Goal: Feedback & Contribution: Contribute content

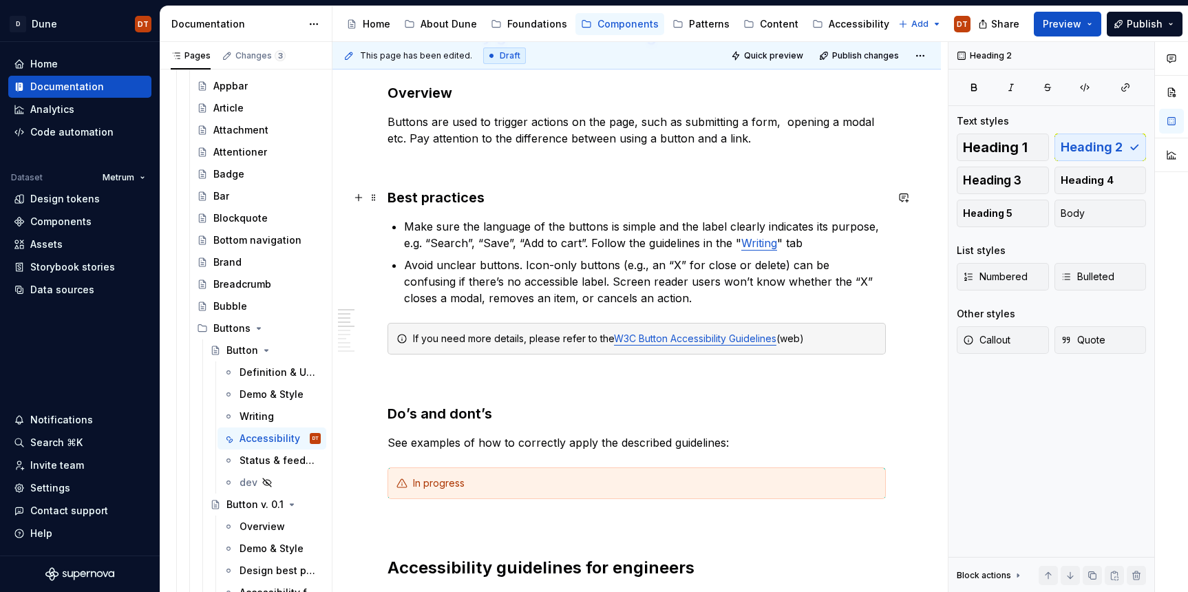
scroll to position [209, 0]
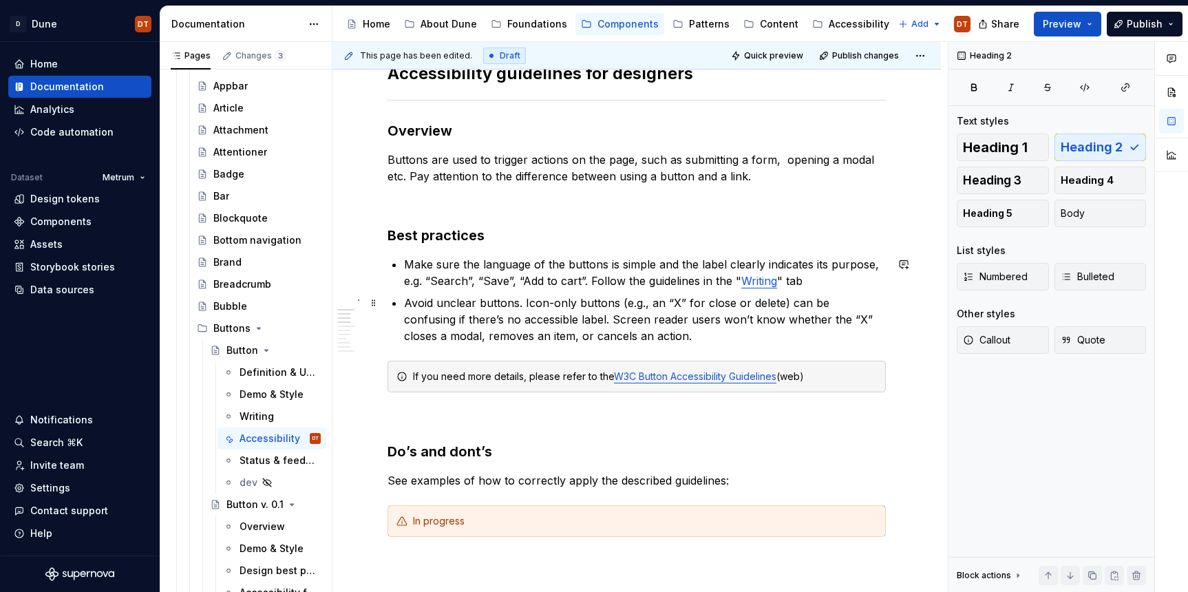
click at [615, 336] on p "Avoid unclear buttons. Icon-only buttons (e.g., an “X” for close or delete) can…" at bounding box center [645, 320] width 482 height 50
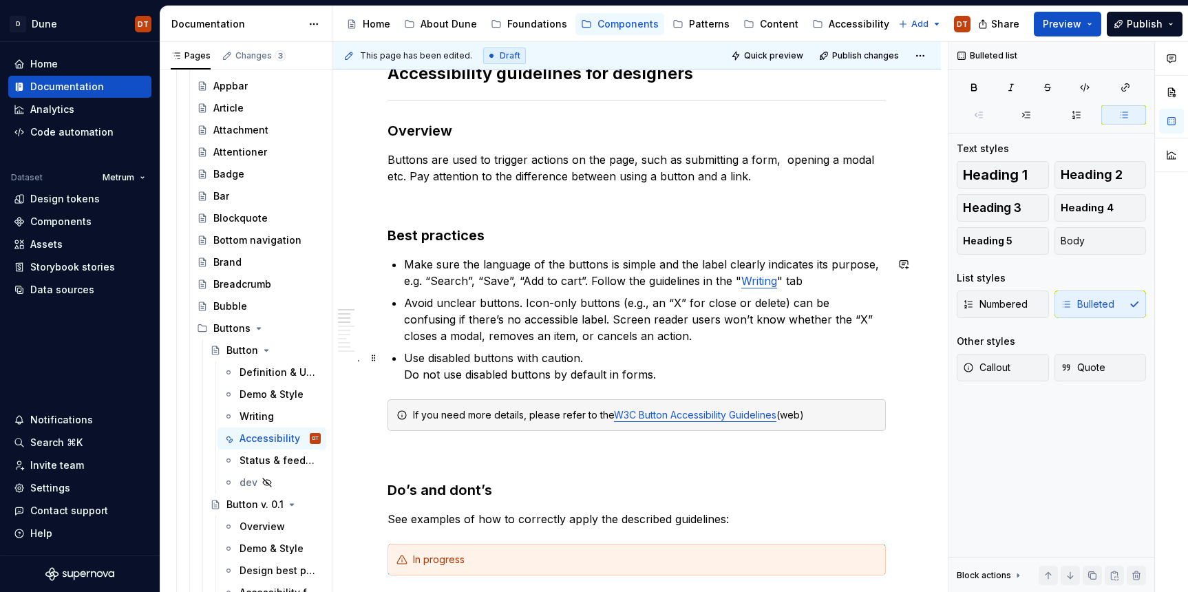
click at [570, 357] on p "Use disabled buttons with caution. Do not use disabled buttons by default in fo…" at bounding box center [645, 366] width 482 height 33
drag, startPoint x: 579, startPoint y: 356, endPoint x: 606, endPoint y: 349, distance: 28.4
click at [580, 356] on p "Use disabled buttons with caution. Do not use disabled buttons by default in fo…" at bounding box center [645, 366] width 482 height 33
click at [405, 370] on p "Use disabled buttons with caution. Do not use disabled buttons by default in fo…" at bounding box center [645, 366] width 482 height 33
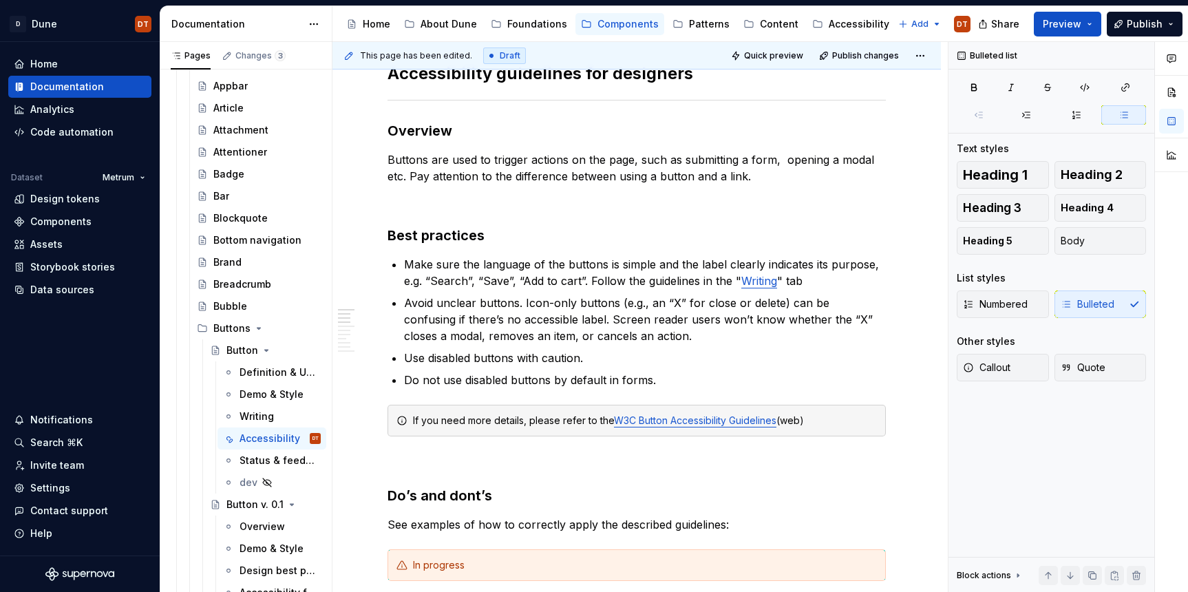
type textarea "*"
click at [659, 175] on p "Buttons are used to trigger actions on the page, such as submitting a form, ope…" at bounding box center [636, 167] width 498 height 33
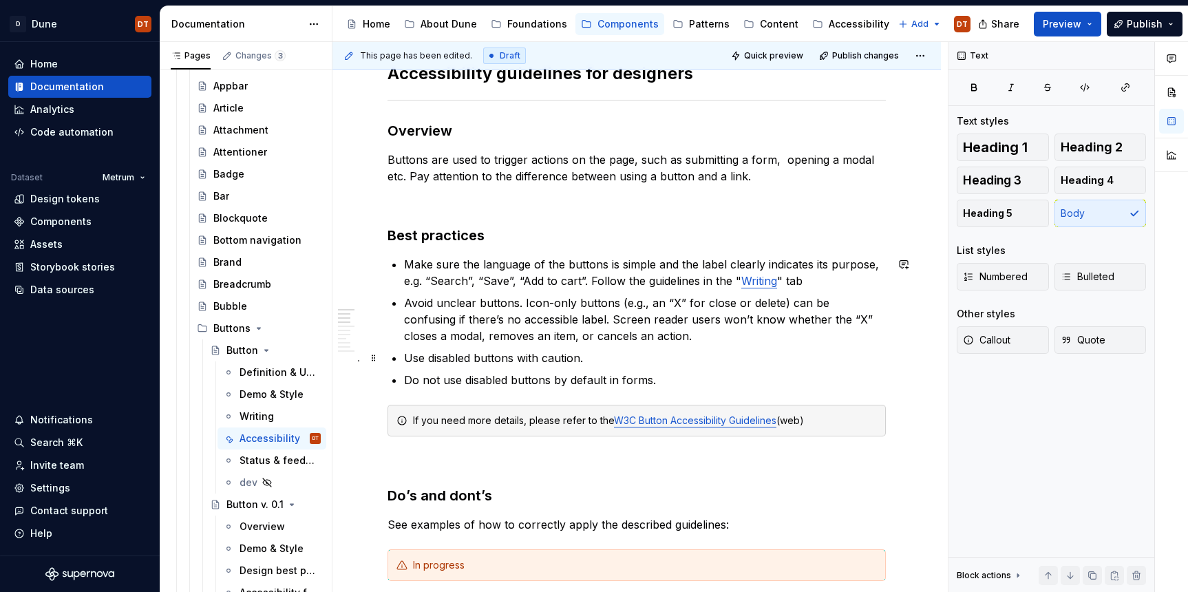
click at [481, 357] on p "Use disabled buttons with caution." at bounding box center [645, 358] width 482 height 17
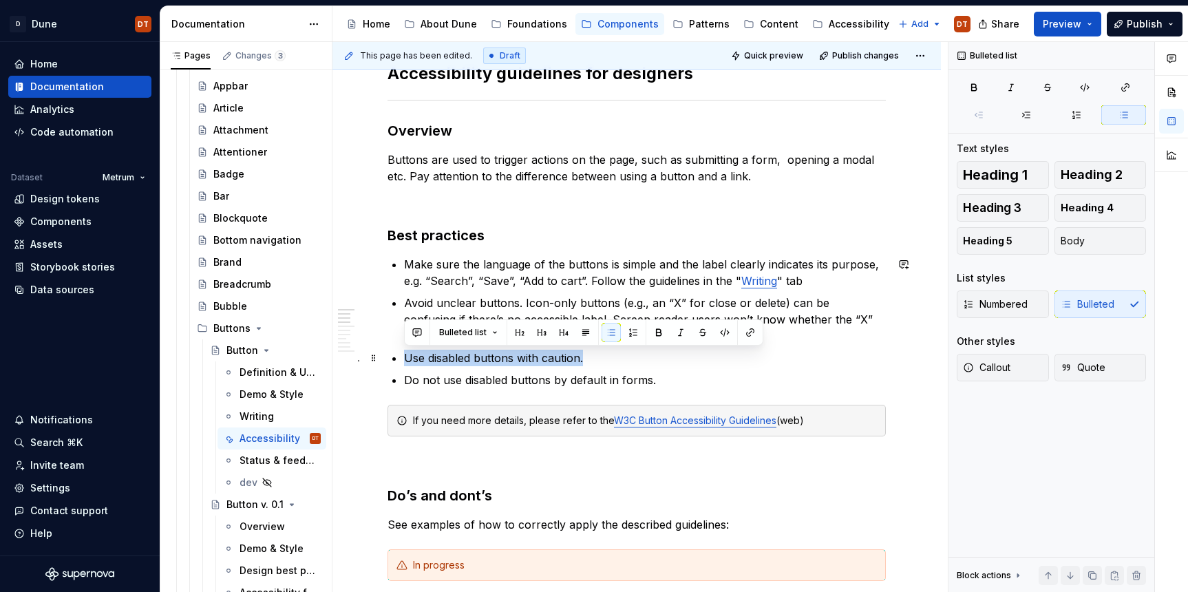
drag, startPoint x: 584, startPoint y: 362, endPoint x: 405, endPoint y: 356, distance: 179.7
click at [405, 356] on p "Use disabled buttons with caution." at bounding box center [645, 358] width 482 height 17
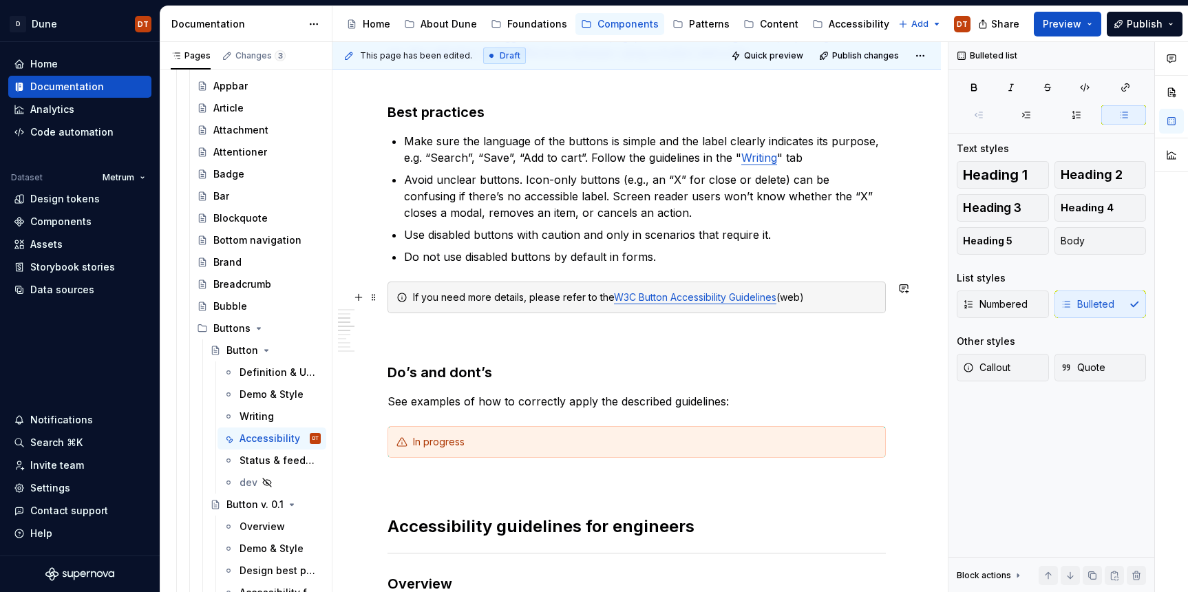
scroll to position [347, 0]
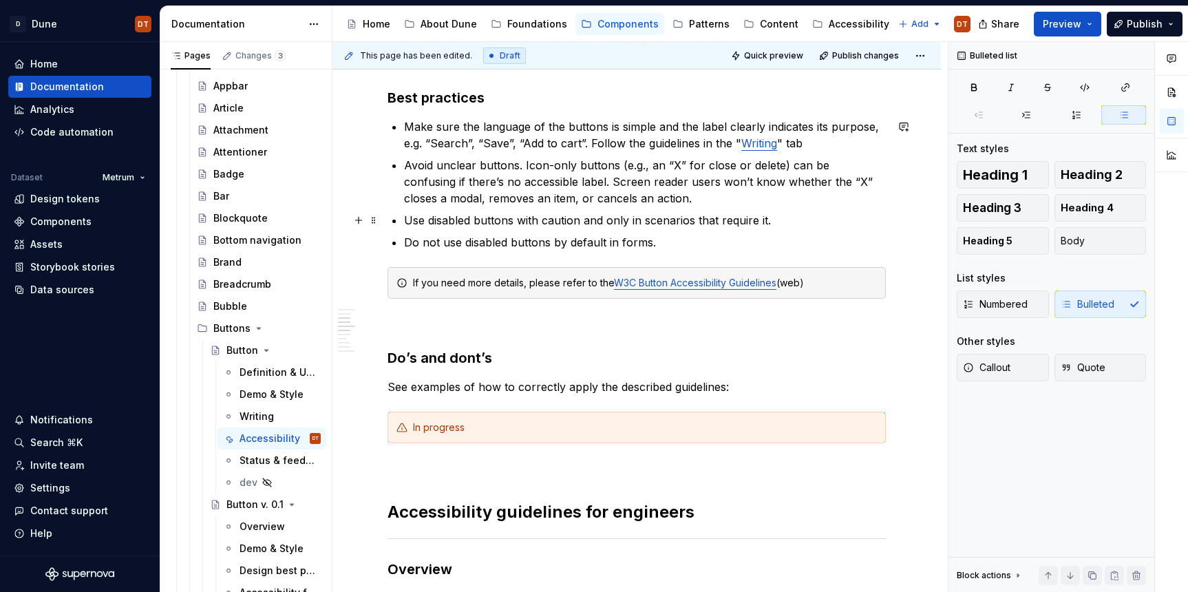
click at [689, 219] on p "Use disabled buttons with caution and only in scenarios that require it." at bounding box center [645, 220] width 482 height 17
click at [766, 220] on p "Use disabled buttons with caution and only in scenarios that require it." at bounding box center [645, 220] width 482 height 17
click at [776, 218] on p "Use disabled buttons with caution and only in scenarios that require it." at bounding box center [645, 220] width 482 height 17
click at [707, 223] on p "Use disabled buttons with caution and only in scenarios that require it." at bounding box center [645, 220] width 482 height 17
click at [770, 220] on p "Use disabled buttons with caution and only in scenarios that require it." at bounding box center [645, 220] width 482 height 17
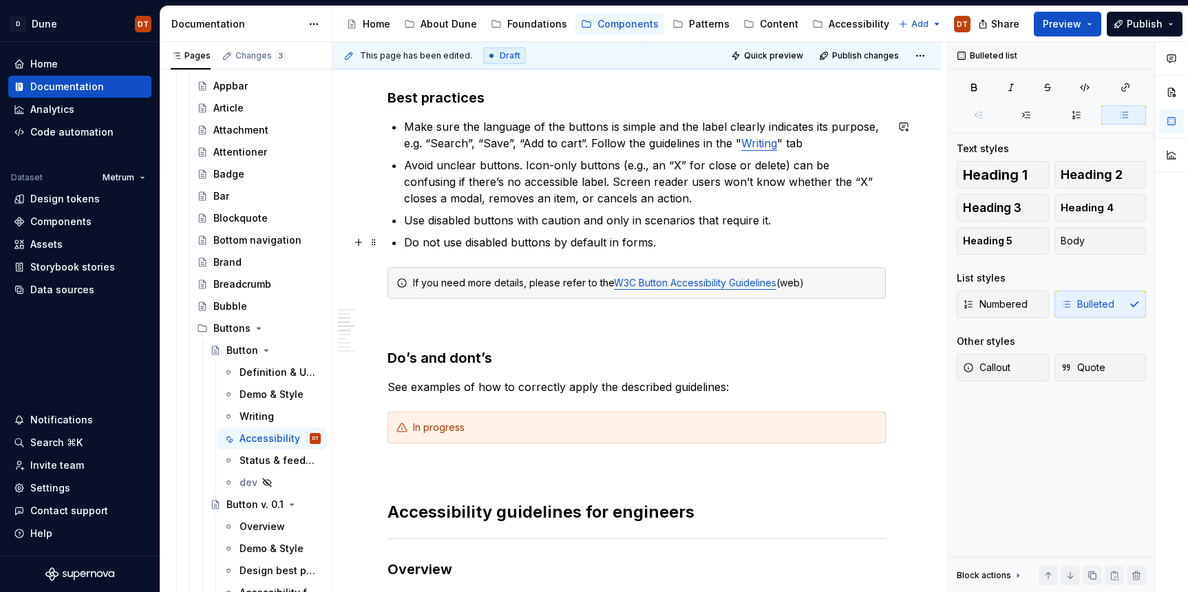
click at [679, 238] on p "Do not use disabled buttons by default in forms." at bounding box center [645, 242] width 482 height 17
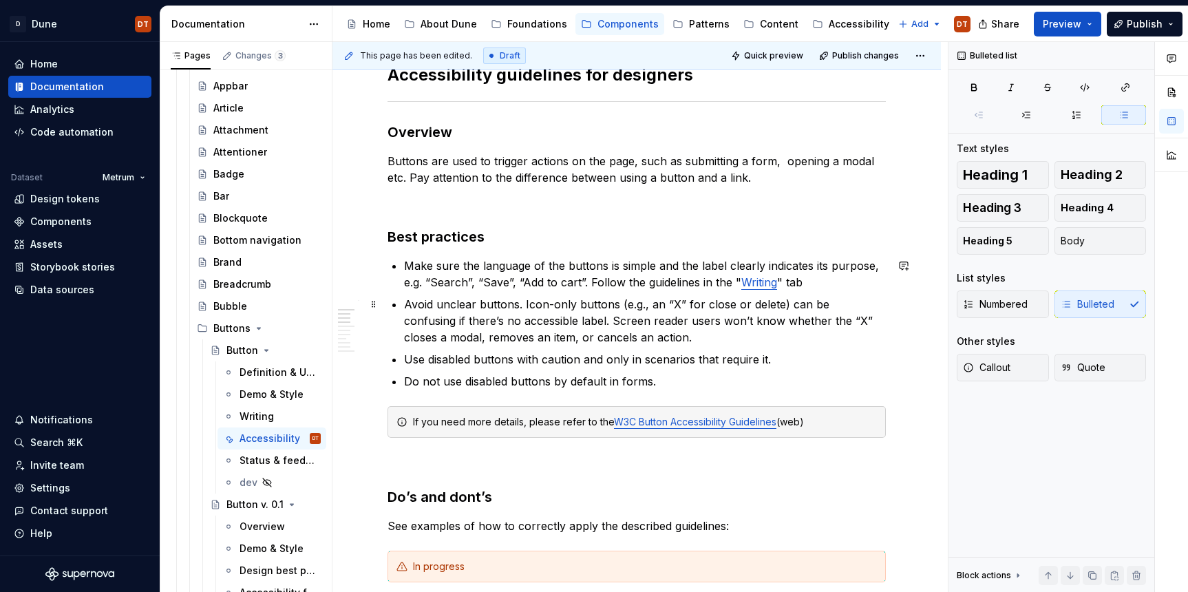
scroll to position [212, 0]
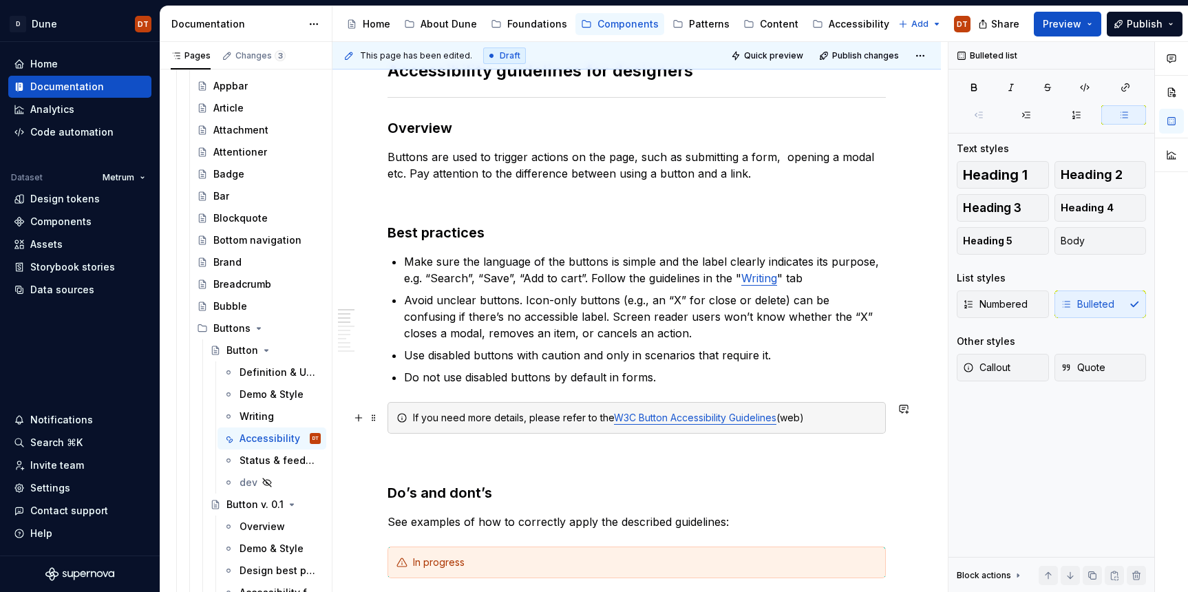
click at [823, 417] on div "If you need more details, please refer to the W3C Button Accessibility Guidelin…" at bounding box center [645, 418] width 464 height 14
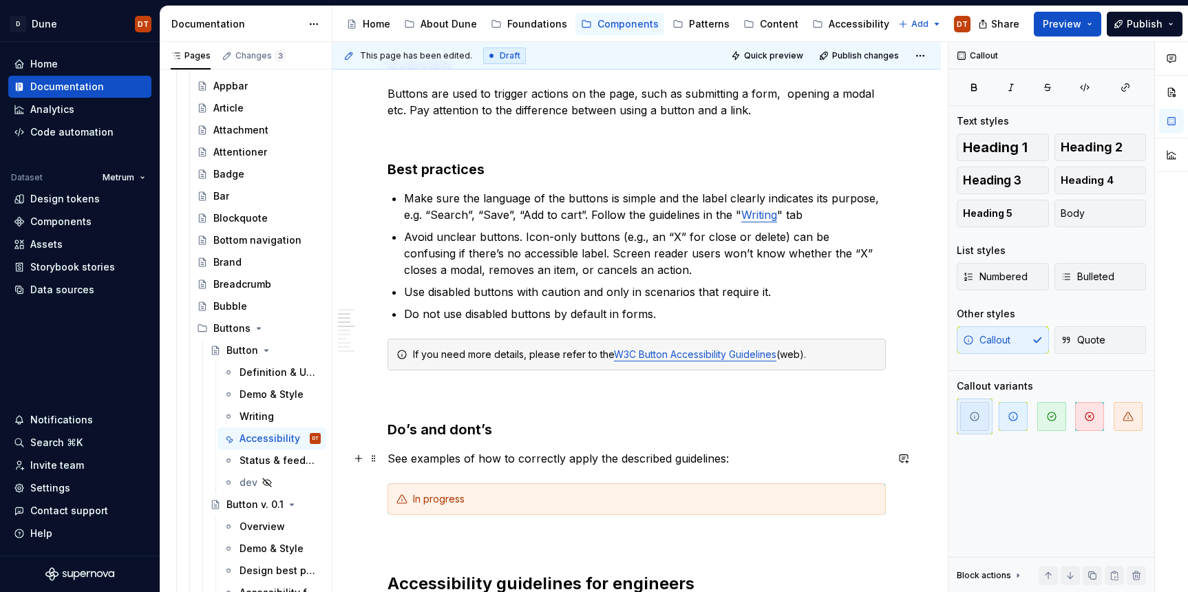
scroll to position [273, 0]
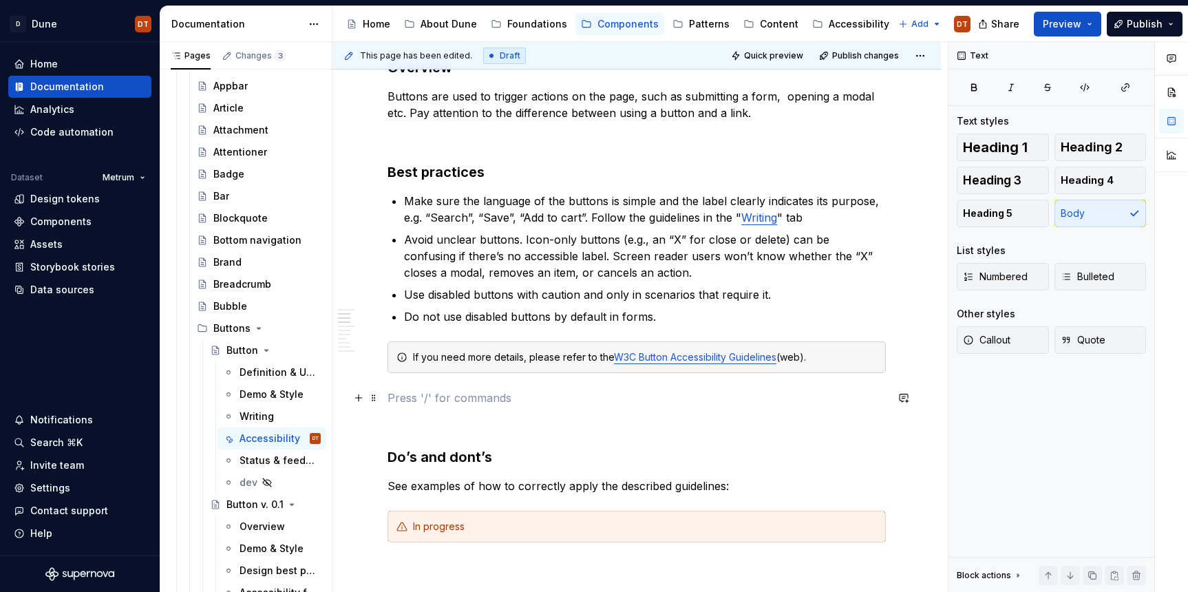
click at [392, 390] on p at bounding box center [636, 398] width 498 height 17
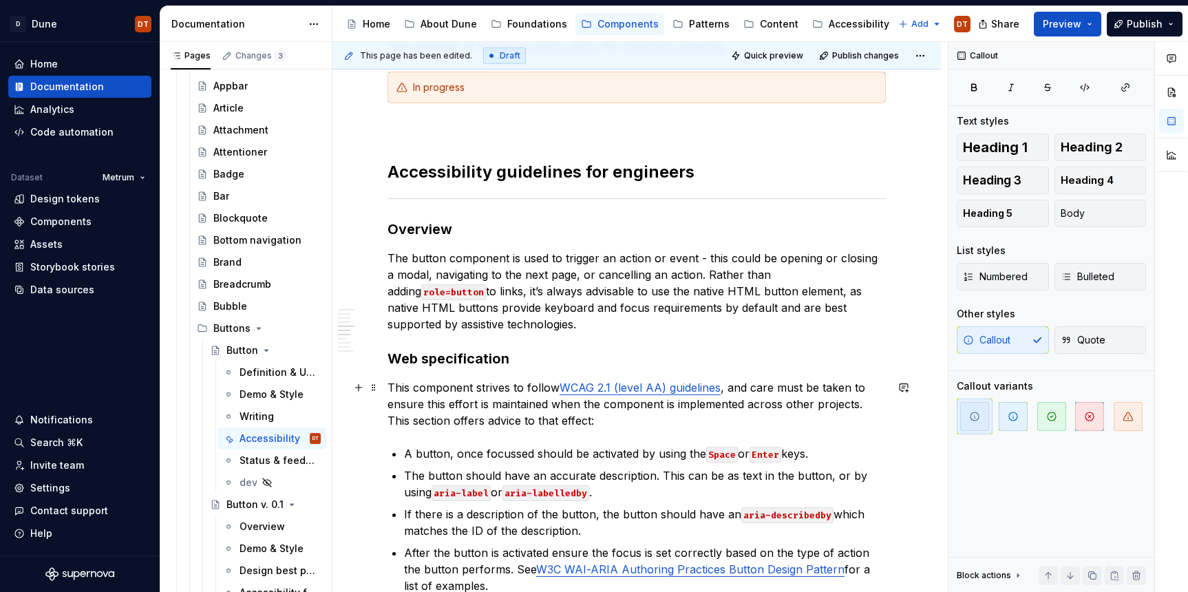
scroll to position [716, 0]
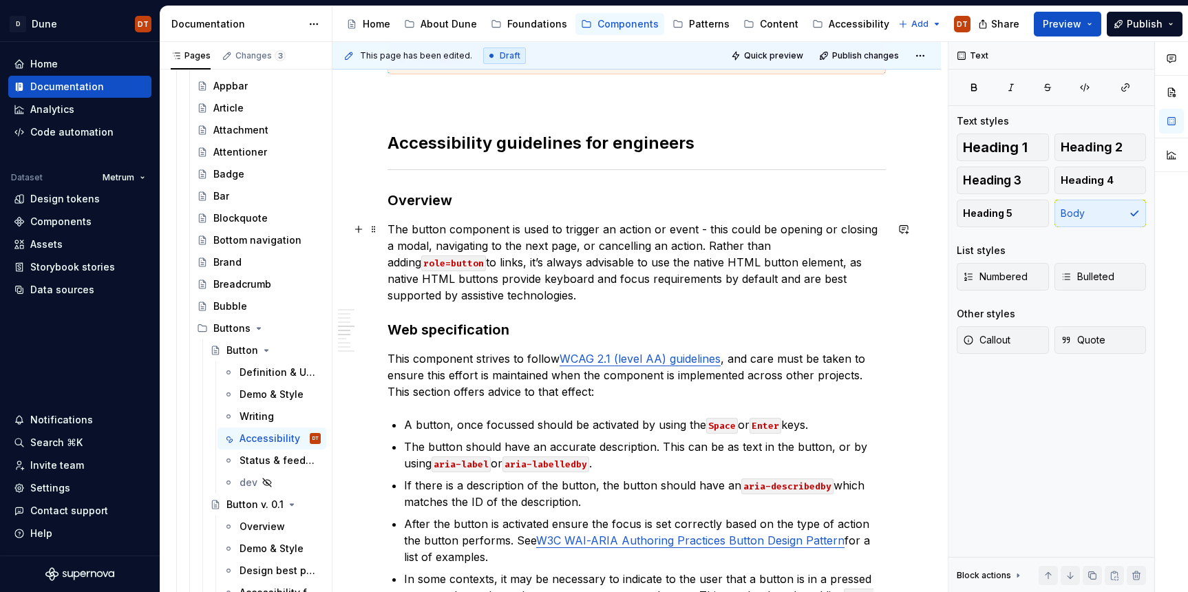
click at [602, 281] on p "The button component is used to trigger an action or event - this could be open…" at bounding box center [636, 262] width 498 height 83
click at [1141, 32] on button "Publish" at bounding box center [1145, 24] width 76 height 25
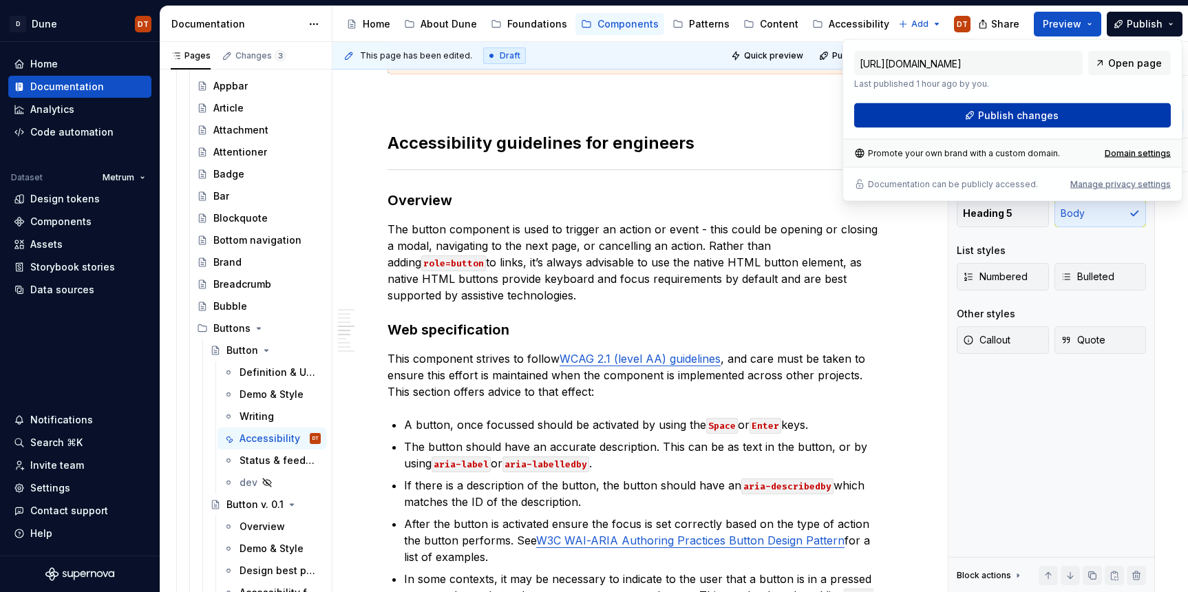
click at [1003, 122] on button "Publish changes" at bounding box center [1012, 115] width 317 height 25
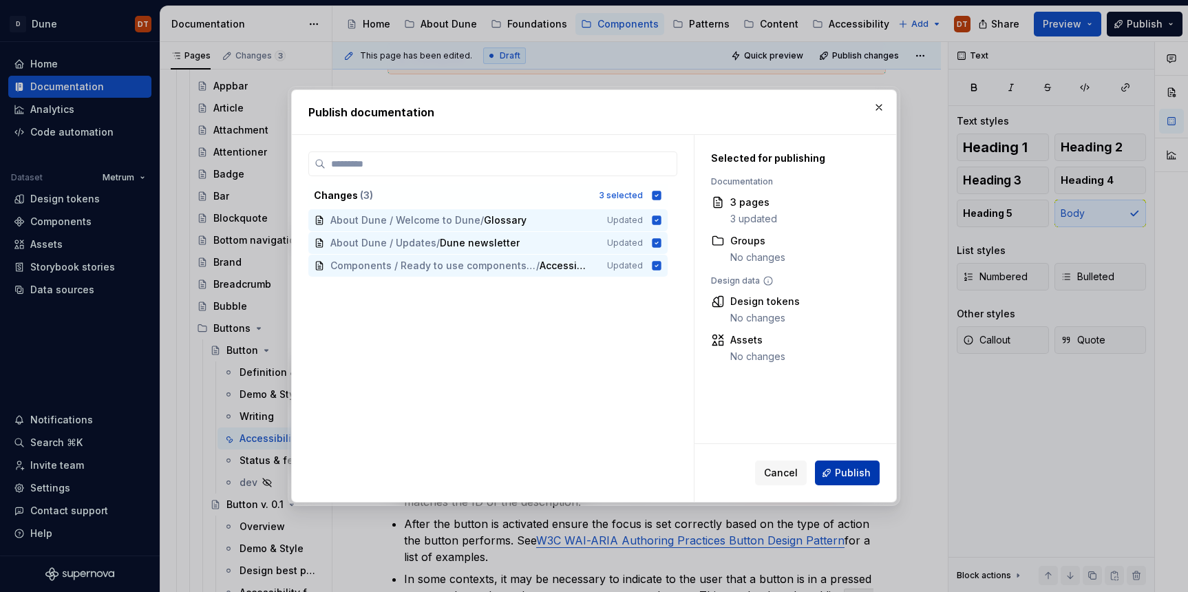
click at [851, 478] on span "Publish" at bounding box center [853, 473] width 36 height 14
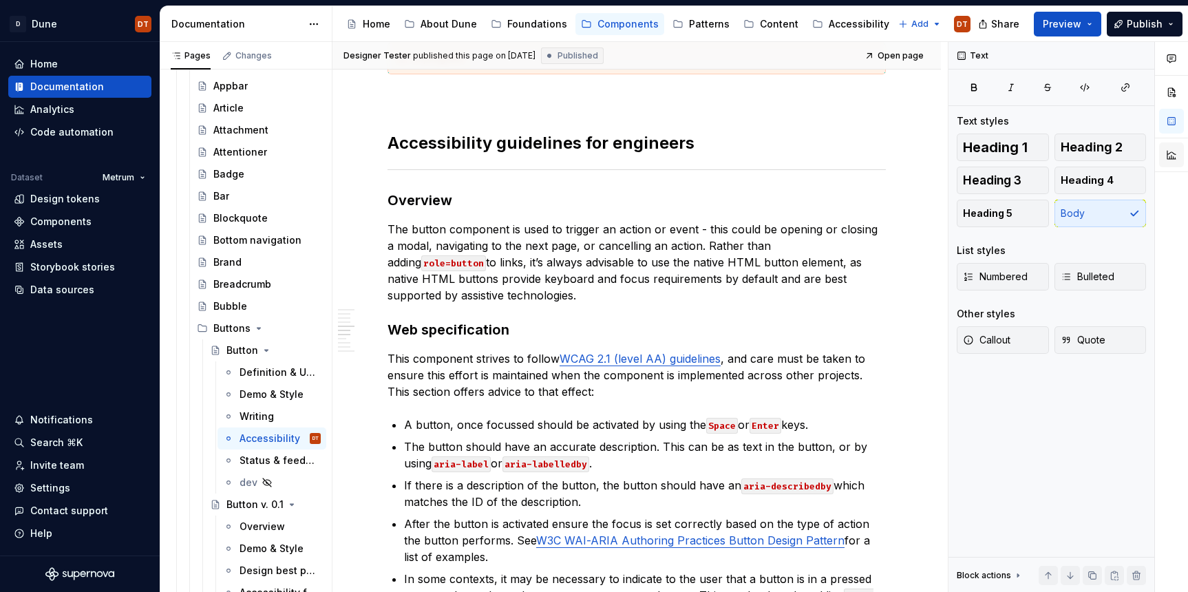
type textarea "*"
